Goal: Find specific page/section: Find specific page/section

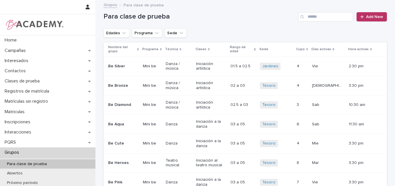
drag, startPoint x: 122, startPoint y: 32, endPoint x: 119, endPoint y: 54, distance: 22.1
click at [122, 32] on icon "Edades" at bounding box center [124, 33] width 6 height 6
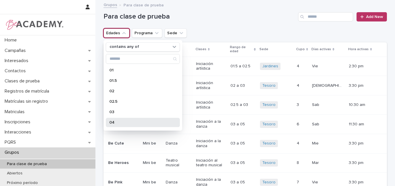
click at [112, 121] on p "04" at bounding box center [139, 122] width 61 height 4
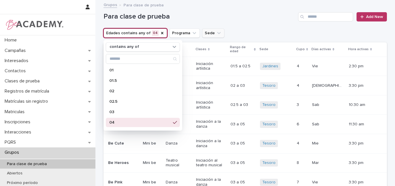
click at [252, 16] on h1 "Para clase de prueba" at bounding box center [200, 16] width 192 height 8
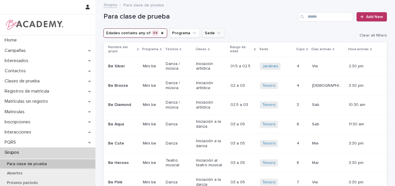
click at [217, 33] on icon "Sede" at bounding box center [218, 33] width 3 height 2
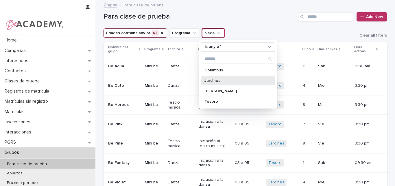
click at [217, 80] on p "Jardines" at bounding box center [235, 80] width 61 height 4
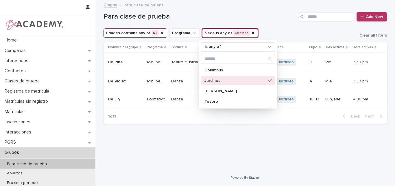
click at [233, 137] on div "Loading... Saving… Loading... Saving… Para clase de prueba Add New Edades conta…" at bounding box center [245, 78] width 289 height 154
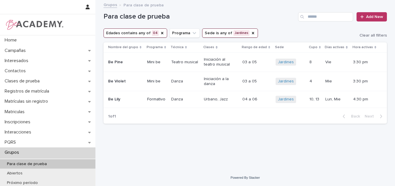
click at [136, 65] on div "Be Pine" at bounding box center [125, 62] width 34 height 10
click at [252, 32] on icon "Sede" at bounding box center [253, 33] width 2 height 2
click at [216, 31] on icon "Sede" at bounding box center [219, 33] width 6 height 6
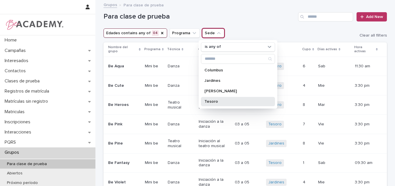
click at [213, 101] on p "Tesoro" at bounding box center [235, 101] width 61 height 4
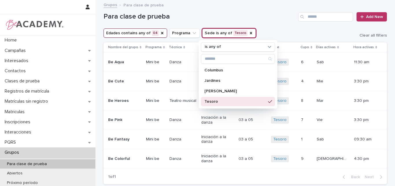
click at [276, 27] on div "Para clase de prueba Add New" at bounding box center [246, 15] width 284 height 28
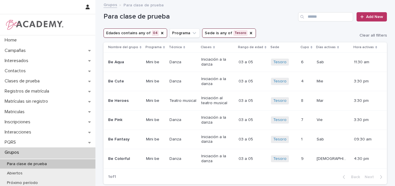
click at [275, 22] on div "Para clase de prueba Add New" at bounding box center [246, 15] width 284 height 28
